Goal: Find specific page/section: Find specific page/section

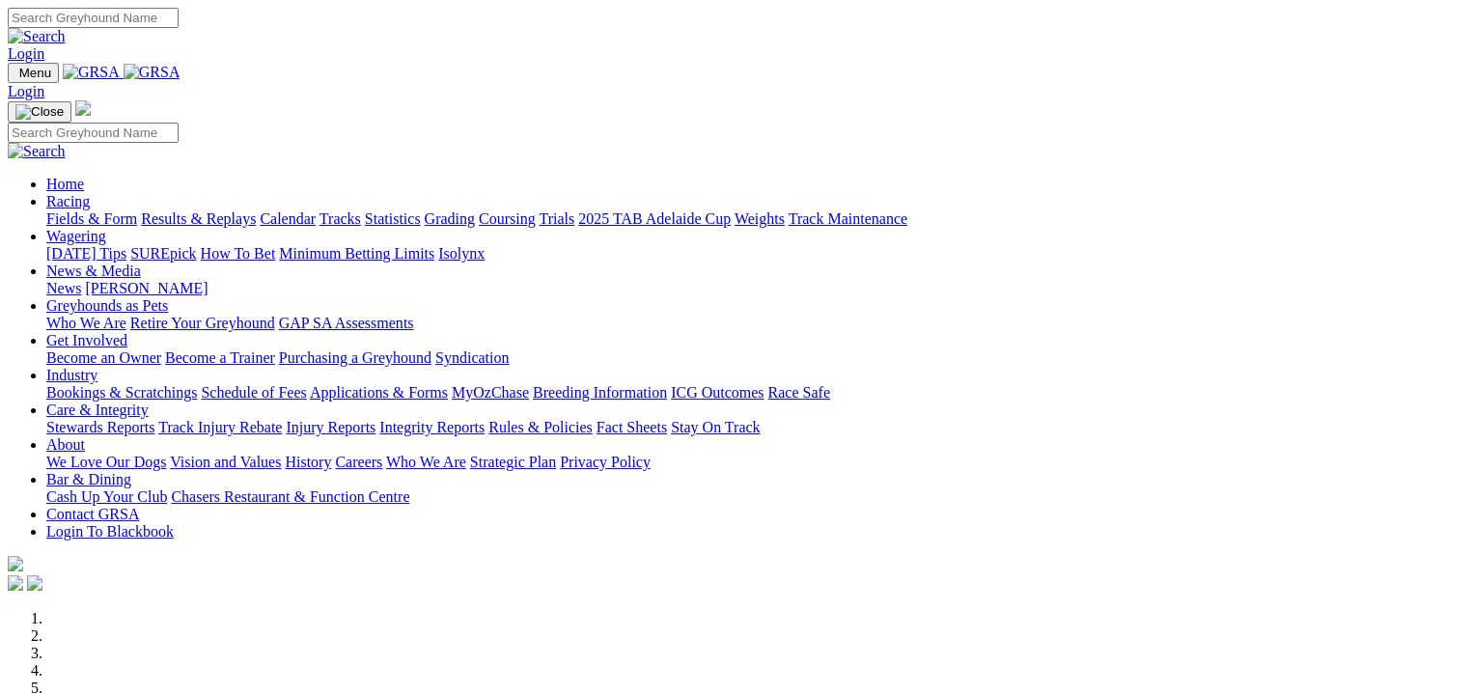
click at [83, 210] on link "Fields & Form" at bounding box center [91, 218] width 91 height 16
